Goal: Task Accomplishment & Management: Manage account settings

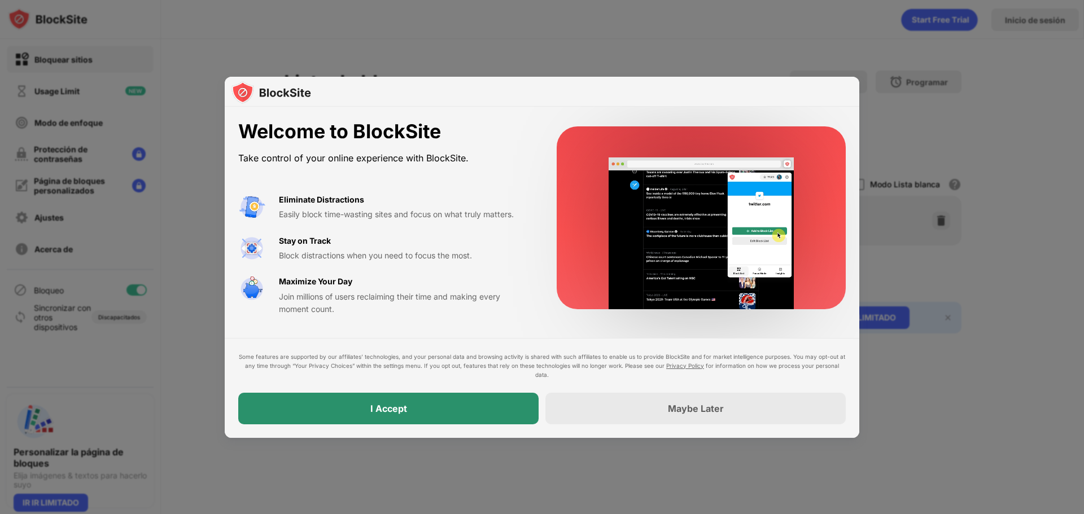
click at [422, 410] on div "I Accept" at bounding box center [388, 409] width 300 height 32
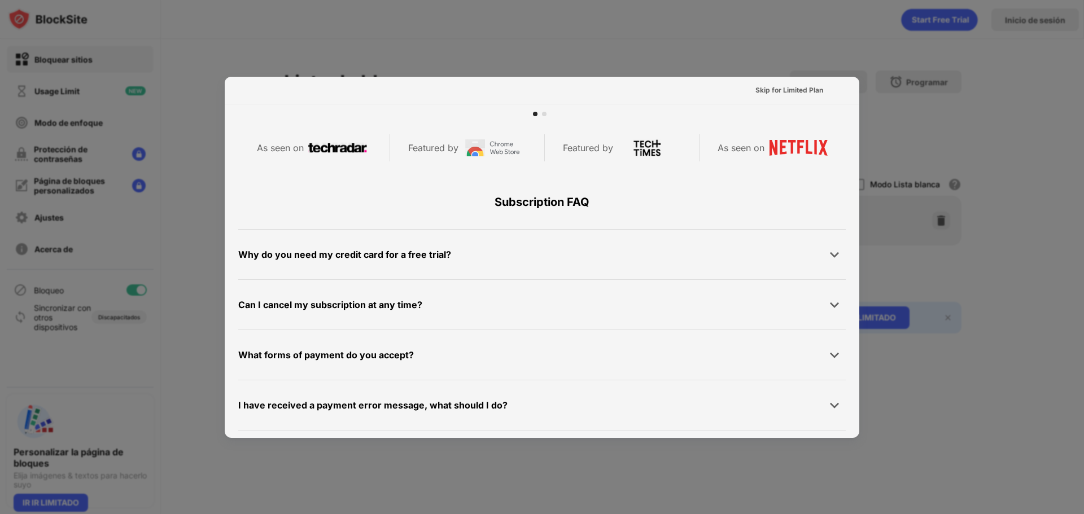
scroll to position [381, 0]
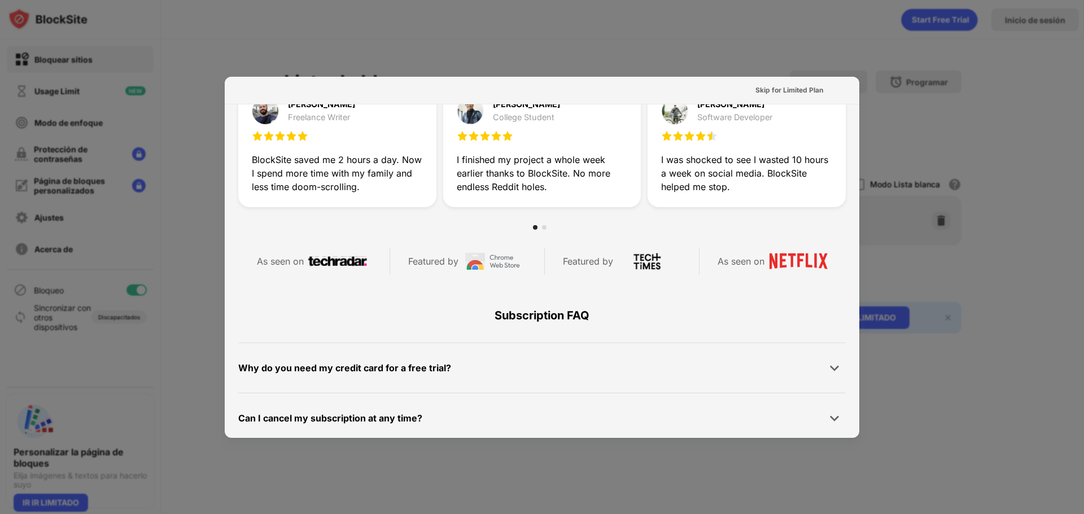
click at [798, 50] on div at bounding box center [542, 257] width 1084 height 514
click at [781, 89] on div "Skip for Limited Plan" at bounding box center [789, 90] width 68 height 11
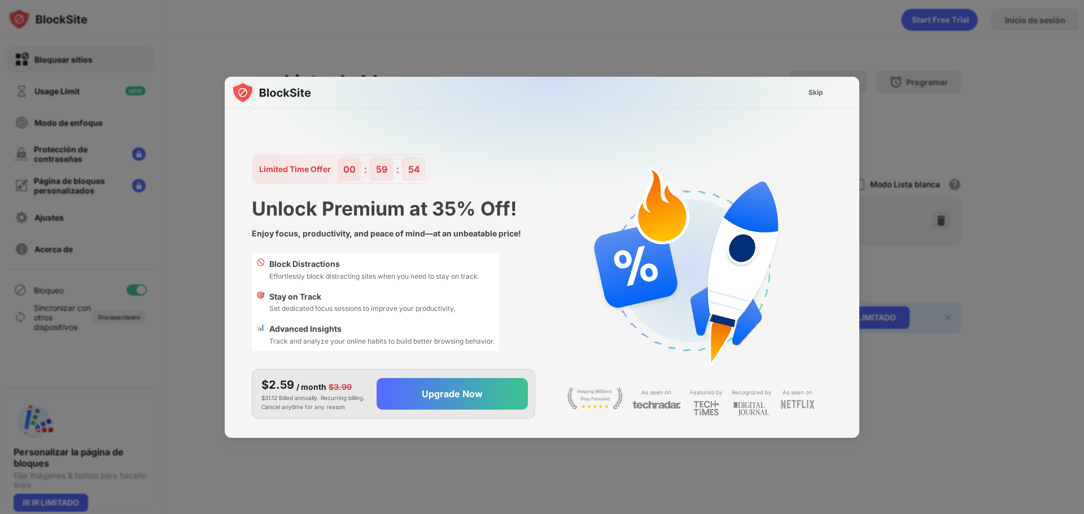
scroll to position [0, 0]
click at [808, 90] on div "Skip" at bounding box center [815, 93] width 33 height 18
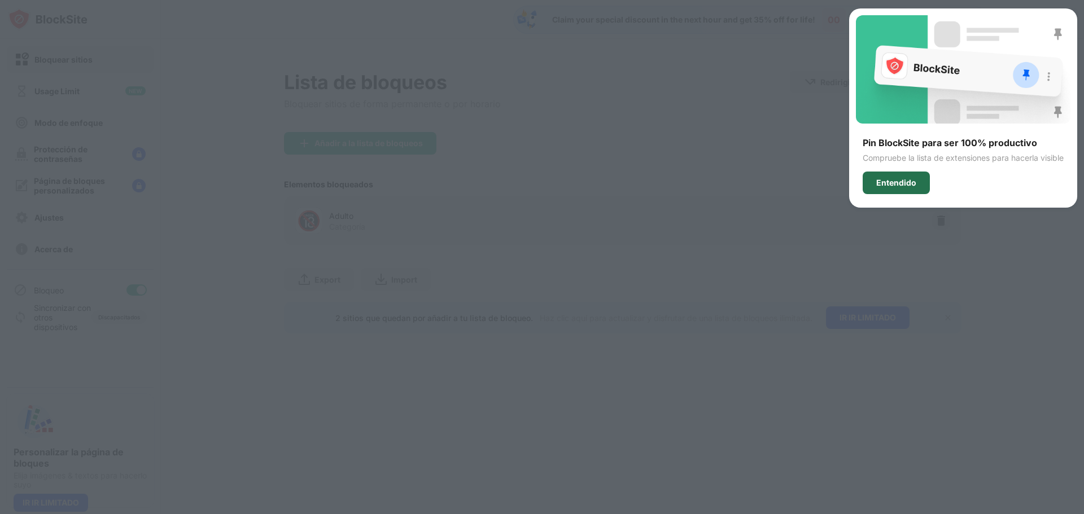
click at [917, 183] on div "Entendido" at bounding box center [896, 183] width 67 height 23
